Goal: Navigation & Orientation: Find specific page/section

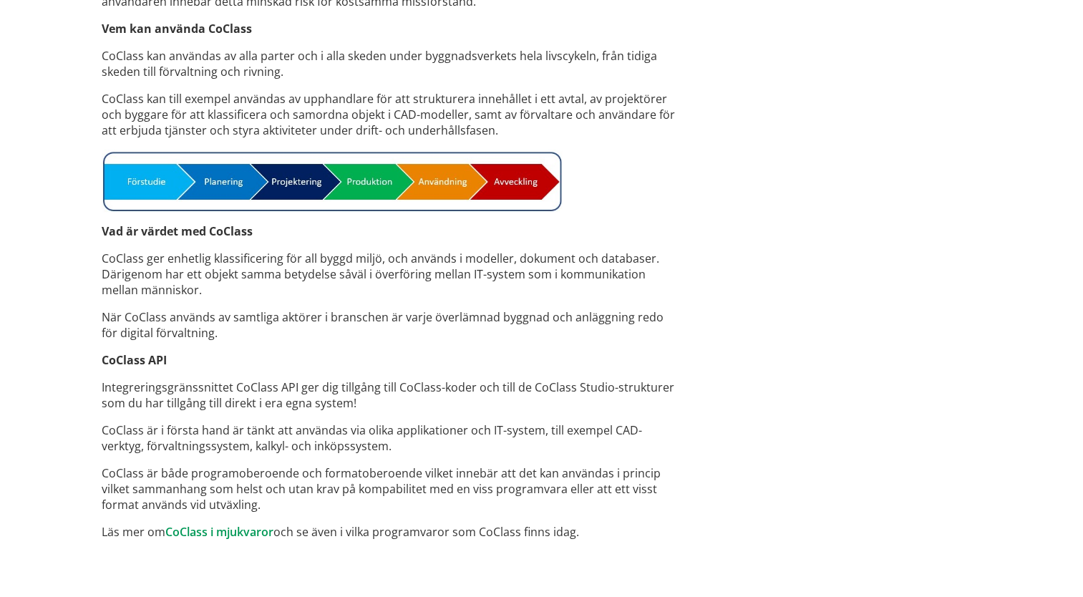
scroll to position [1059, 0]
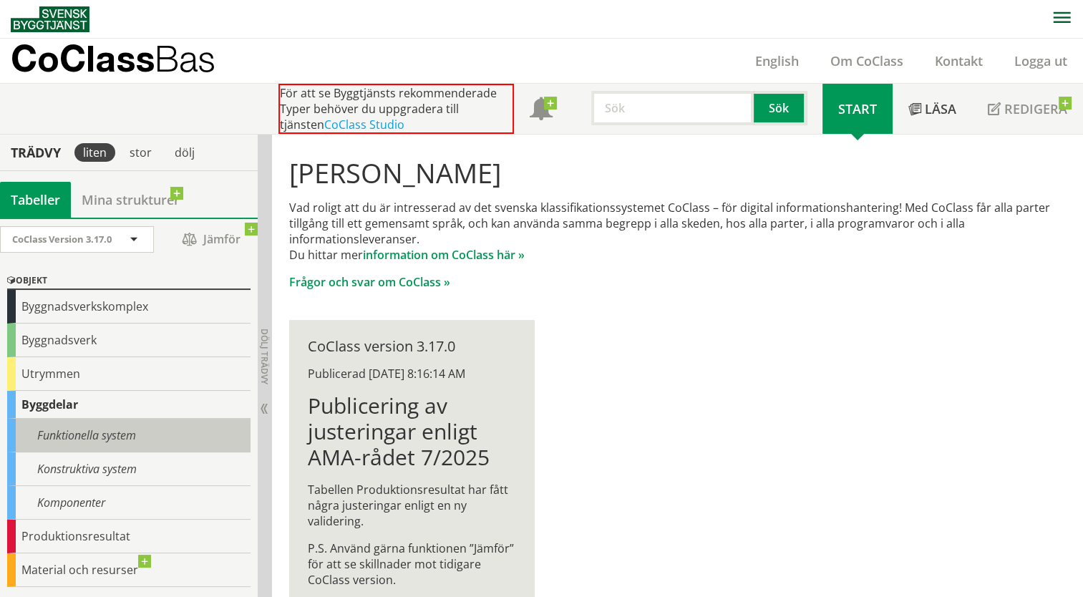
drag, startPoint x: 104, startPoint y: 430, endPoint x: 106, endPoint y: 437, distance: 7.5
click at [106, 437] on div "Funktionella system" at bounding box center [128, 436] width 243 height 34
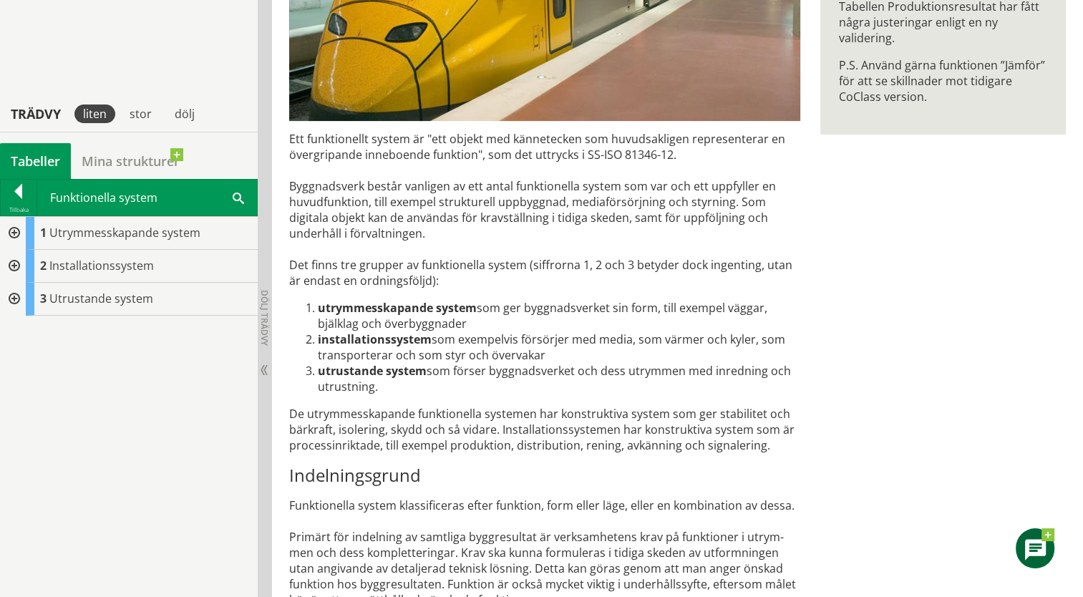
scroll to position [467, 0]
